Goal: Transaction & Acquisition: Purchase product/service

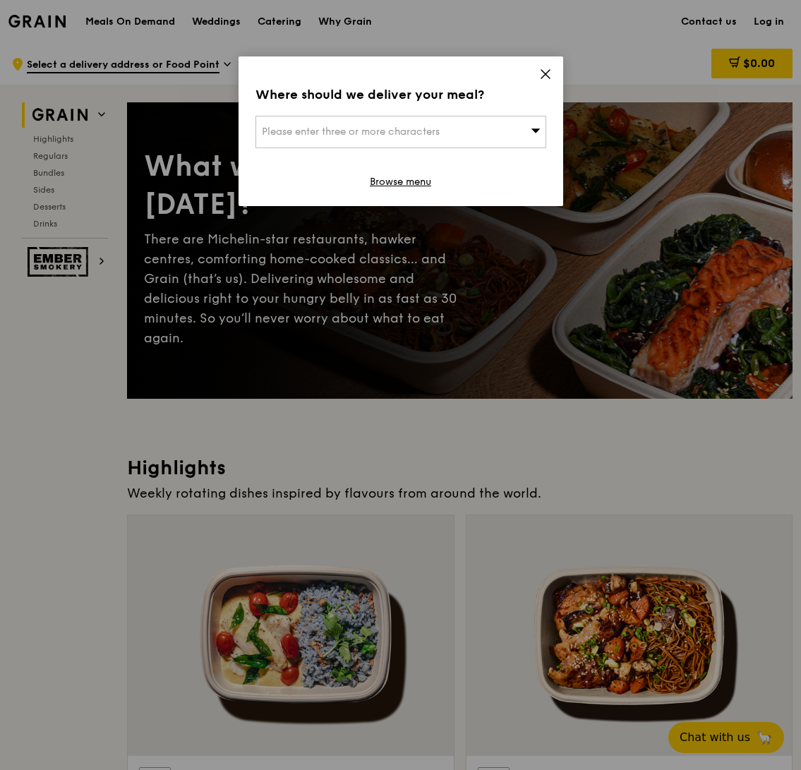
click at [502, 130] on div "Please enter three or more characters" at bounding box center [400, 132] width 291 height 32
click at [545, 73] on icon at bounding box center [545, 74] width 8 height 8
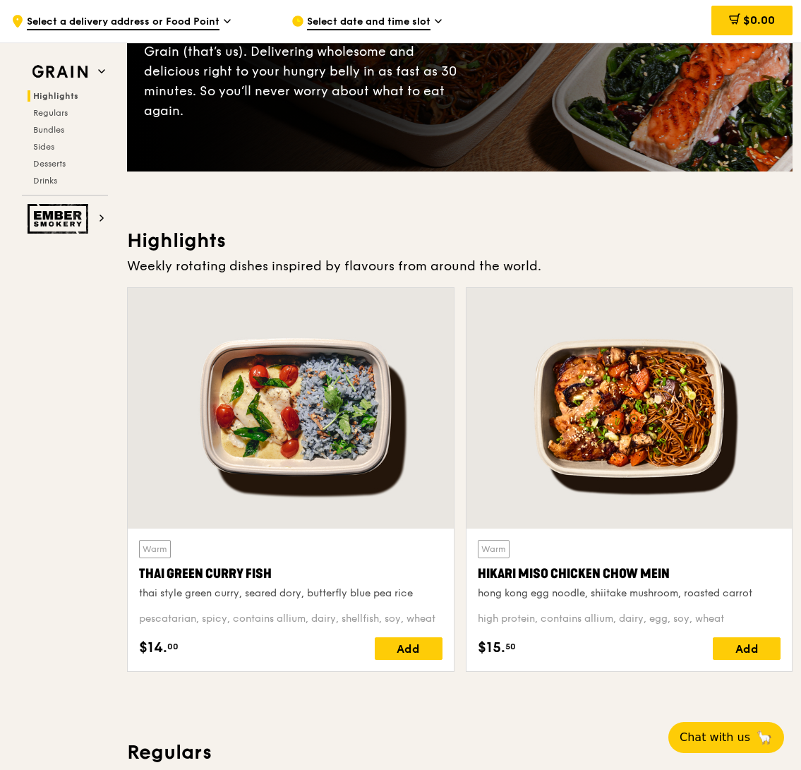
scroll to position [207, 0]
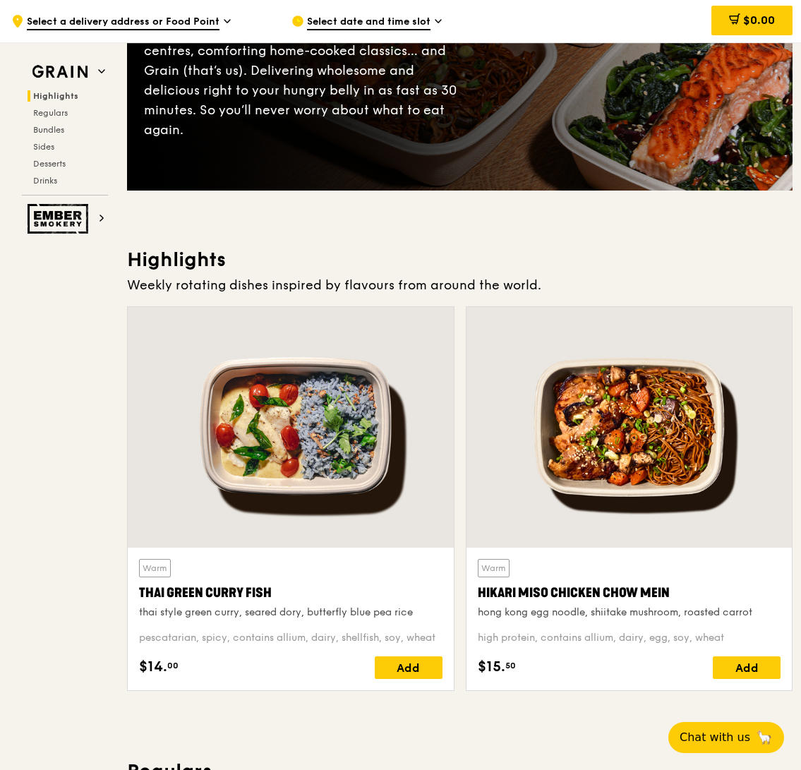
click at [127, 20] on span "Select a delivery address or Food Point" at bounding box center [123, 23] width 193 height 16
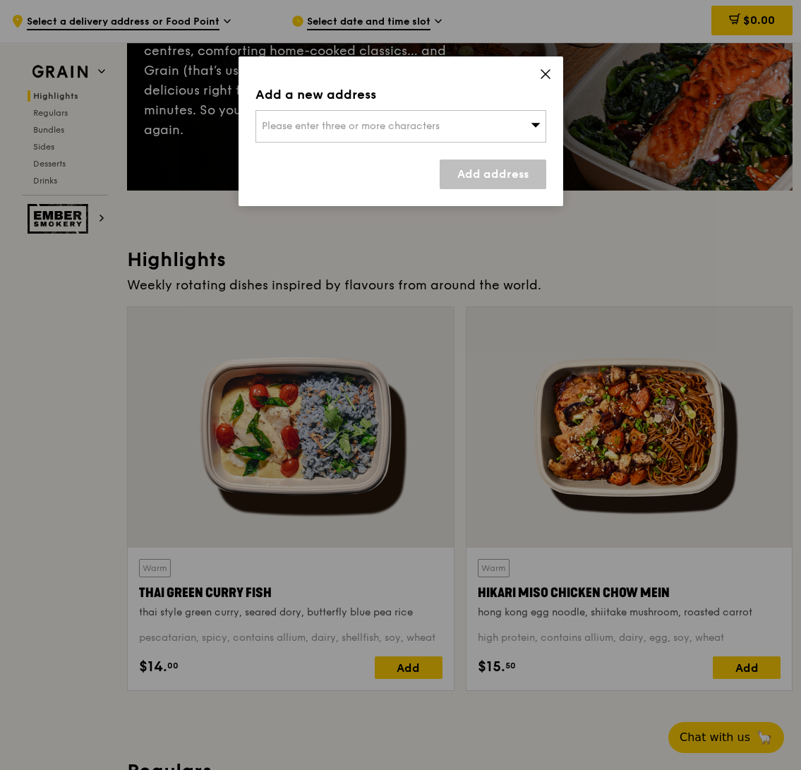
click at [350, 144] on div "Add a new address Please enter three or more characters Add address" at bounding box center [400, 131] width 324 height 150
click at [346, 132] on div "Please enter three or more characters" at bounding box center [400, 126] width 291 height 32
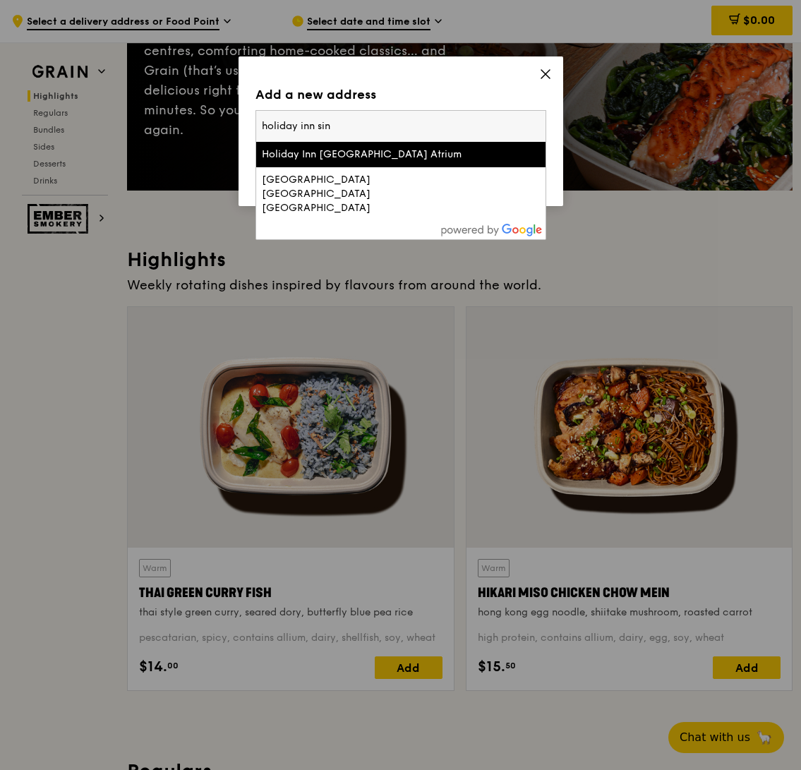
type input "holiday inn sin"
click at [350, 162] on div "Holiday Inn [GEOGRAPHIC_DATA] Atrium" at bounding box center [366, 154] width 209 height 14
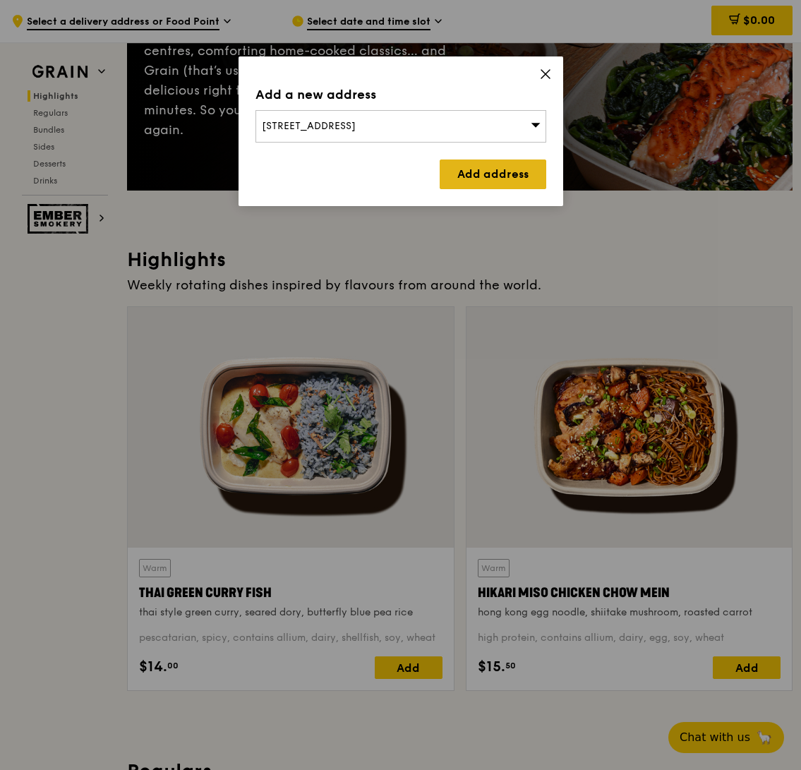
click at [475, 169] on link "Add address" at bounding box center [492, 174] width 107 height 30
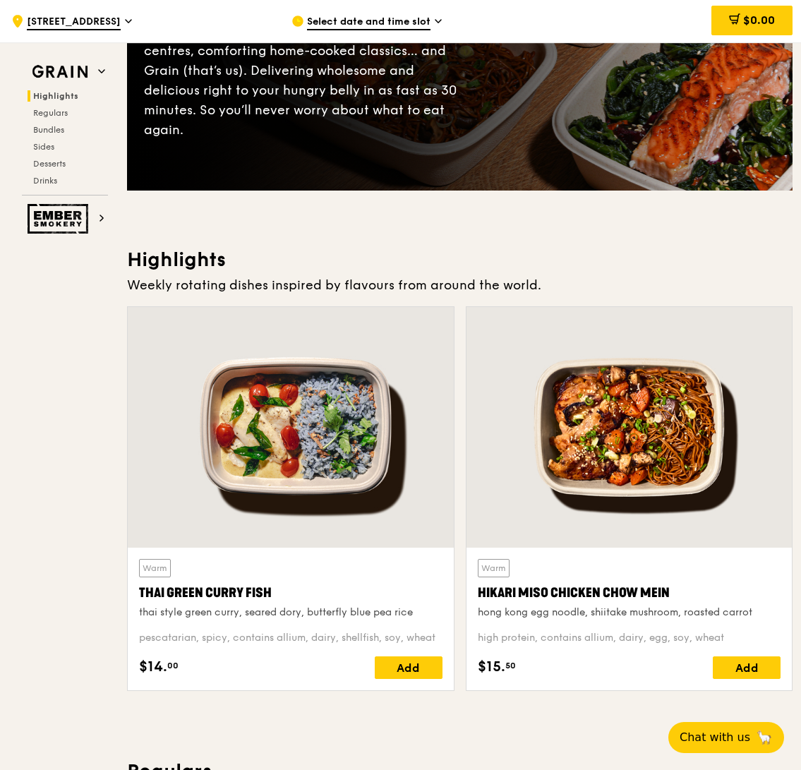
click at [384, 42] on div "There are Michelin-star restaurants, hawker centres, comforting home-cooked cla…" at bounding box center [302, 80] width 316 height 119
click at [394, 20] on span "Select date and time slot" at bounding box center [368, 23] width 123 height 16
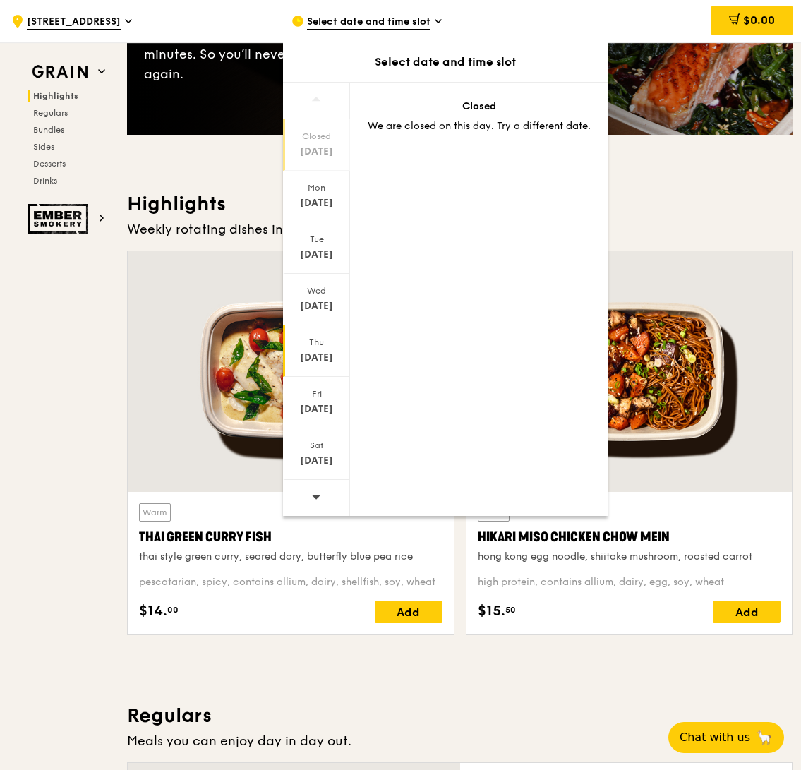
scroll to position [284, 0]
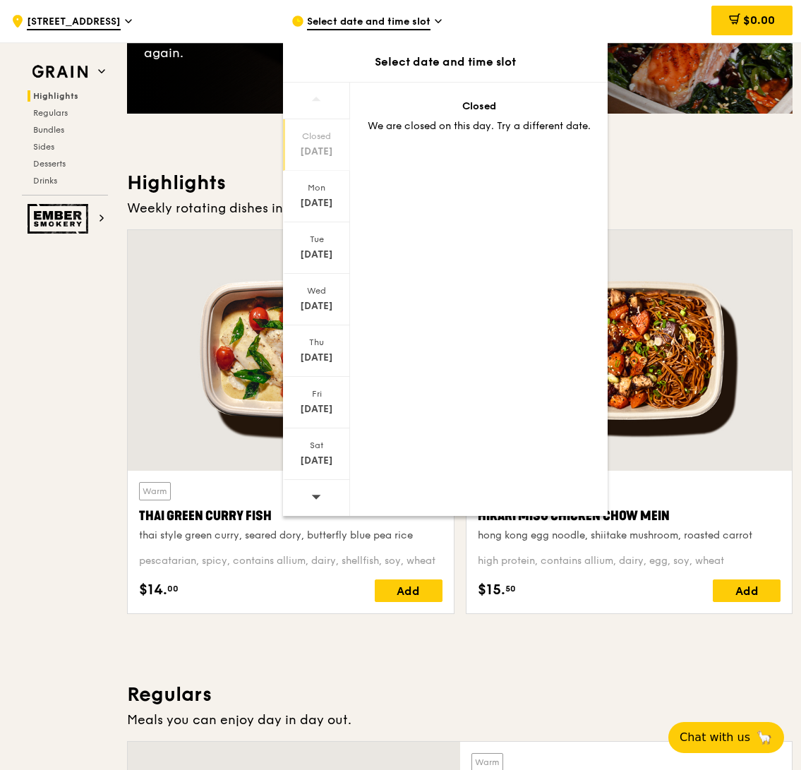
click at [322, 481] on div at bounding box center [316, 498] width 67 height 36
click at [320, 152] on div "[DATE]" at bounding box center [316, 152] width 63 height 14
